Goal: Task Accomplishment & Management: Use online tool/utility

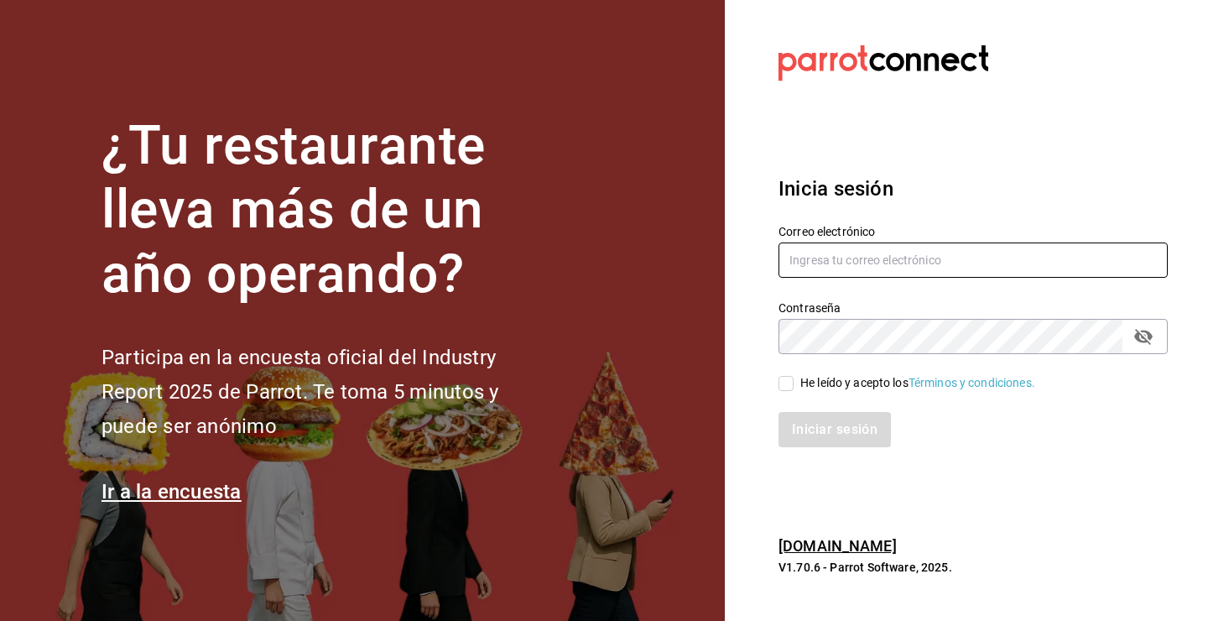
click at [840, 260] on input "text" at bounding box center [973, 260] width 389 height 35
click at [828, 258] on input "text" at bounding box center [973, 260] width 389 height 35
paste input "[EMAIL_ADDRESS][DOMAIN_NAME]"
type input "[EMAIL_ADDRESS][DOMAIN_NAME]"
click at [789, 383] on input "He leído y acepto los Términos y condiciones." at bounding box center [786, 383] width 15 height 15
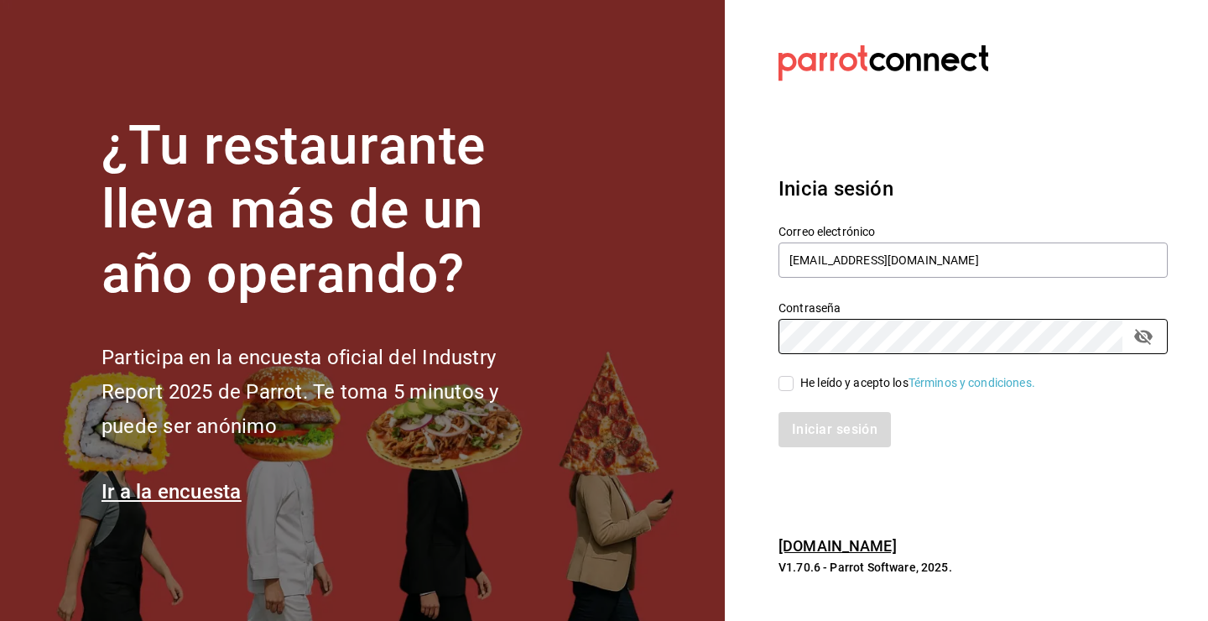
checkbox input "true"
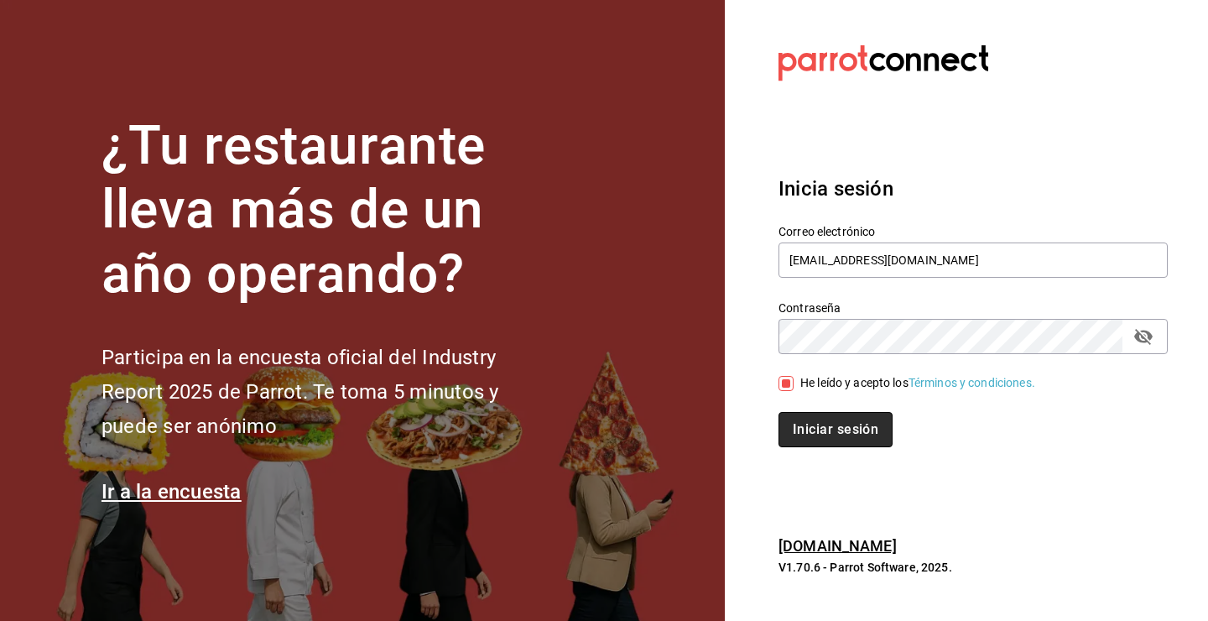
click at [842, 436] on button "Iniciar sesión" at bounding box center [836, 429] width 114 height 35
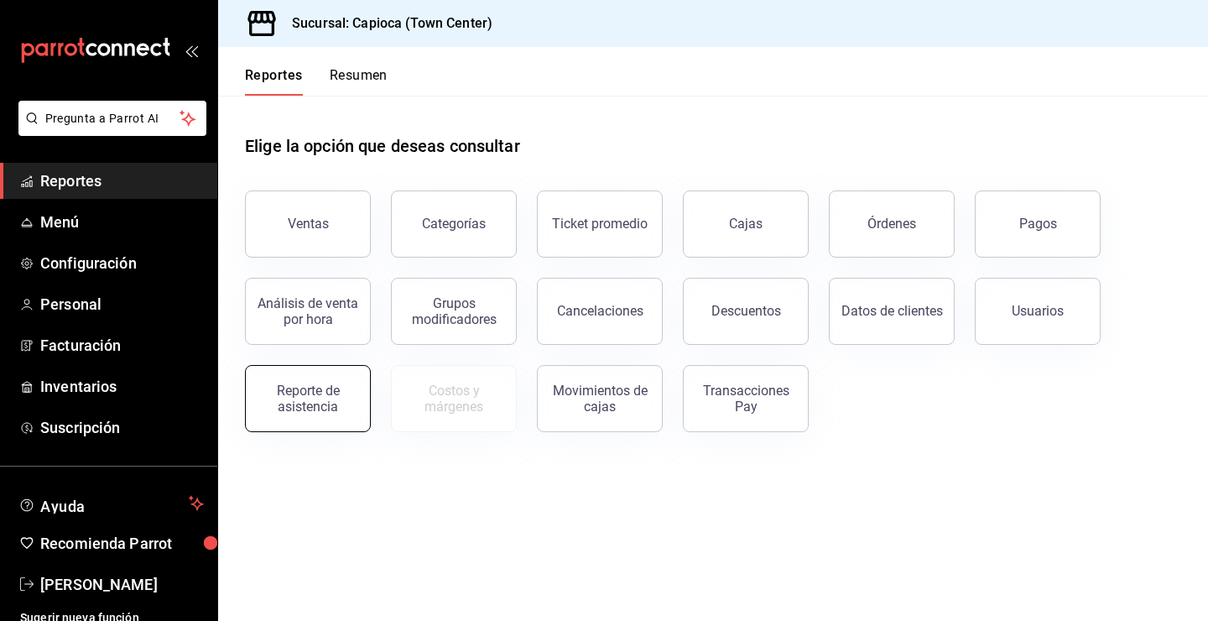
click at [301, 412] on div "Reporte de asistencia" at bounding box center [308, 399] width 104 height 32
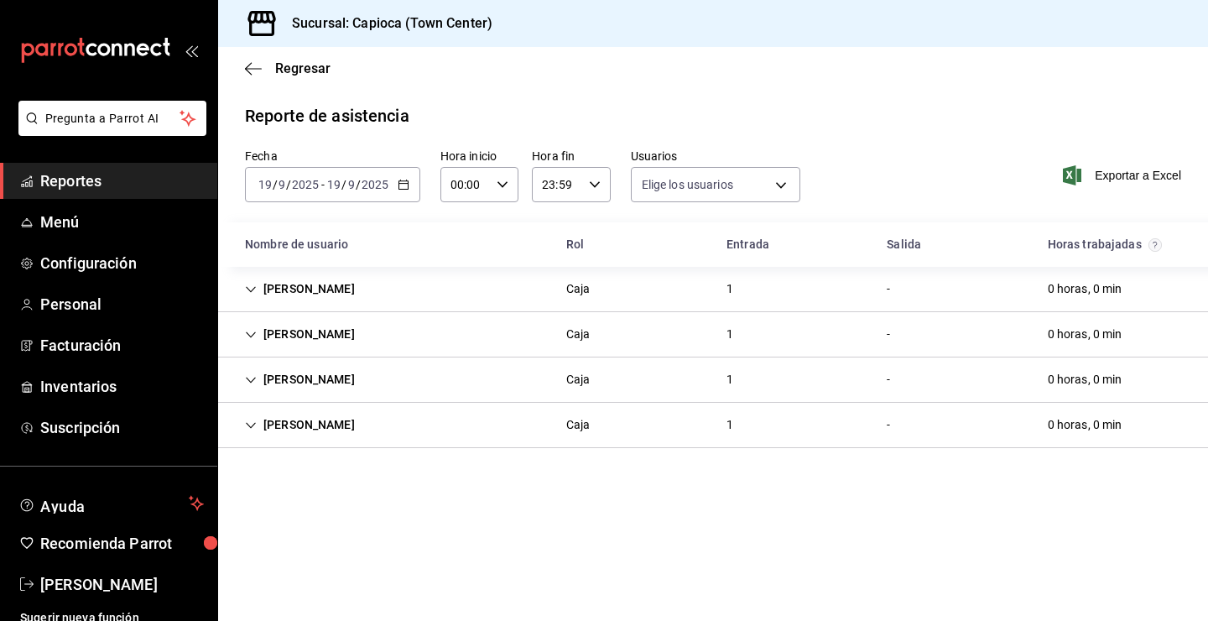
type input "22dcfe0b-7f72-4cec-bcf0-bb9d7ad9c7ba,0fc3e127-5a62-439d-adf9-5beb0ec29d25,44d2a…"
click at [474, 182] on input "00:00" at bounding box center [466, 185] width 50 height 34
click at [398, 186] on div at bounding box center [604, 310] width 1208 height 621
click at [399, 186] on \(Stroke\) "button" at bounding box center [404, 184] width 10 height 9
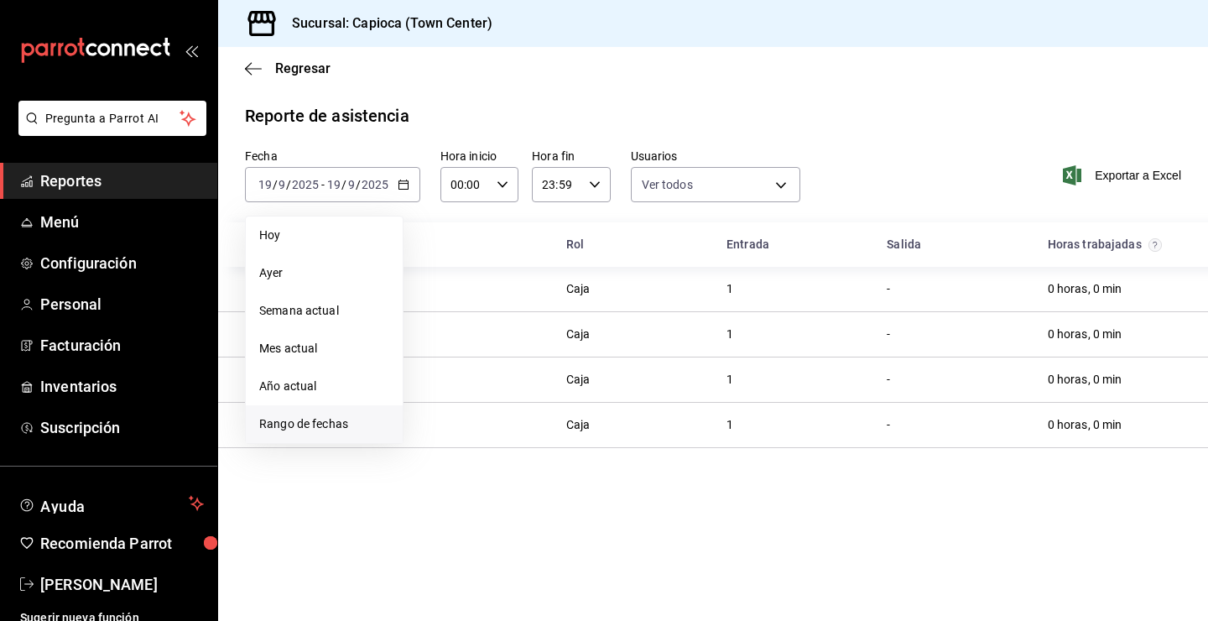
click at [299, 425] on span "Rango de fechas" at bounding box center [324, 424] width 130 height 18
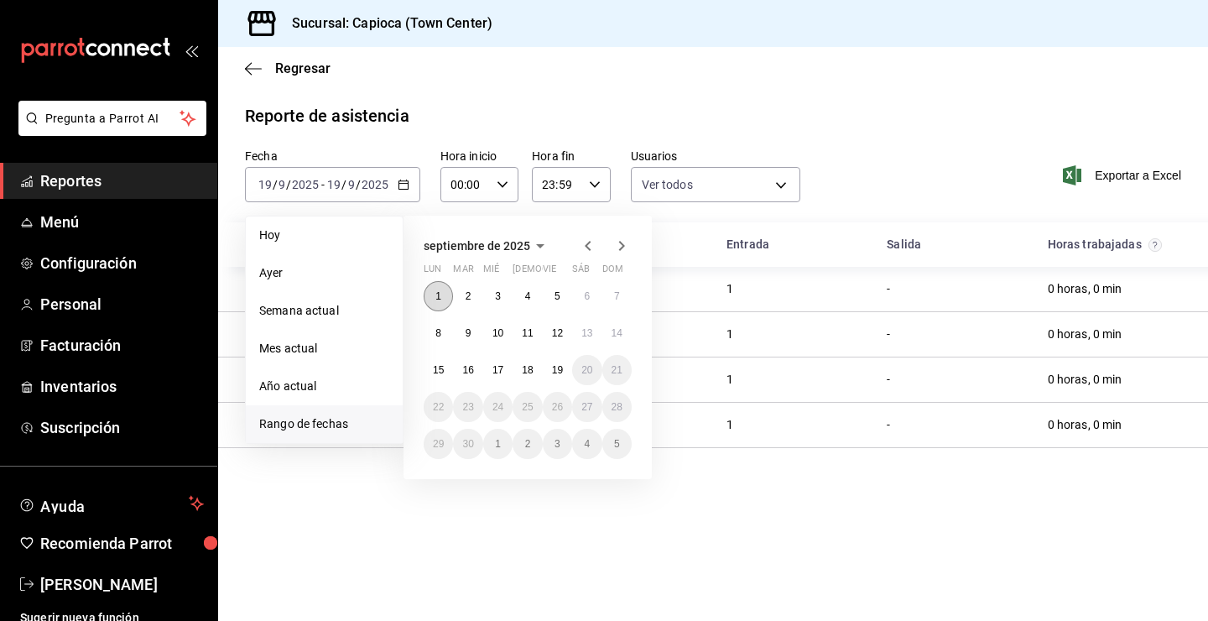
click at [439, 295] on abbr "1" at bounding box center [438, 296] width 6 height 12
click at [441, 374] on abbr "15" at bounding box center [438, 370] width 11 height 12
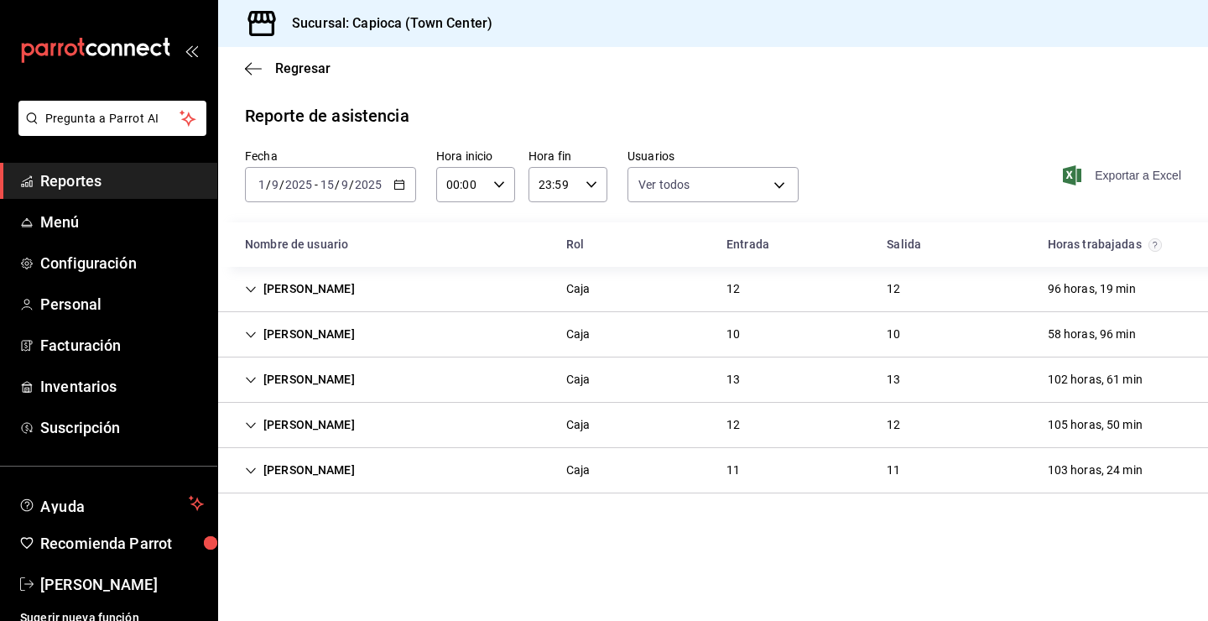
click at [1135, 175] on span "Exportar a Excel" at bounding box center [1123, 175] width 115 height 20
